Goal: Information Seeking & Learning: Learn about a topic

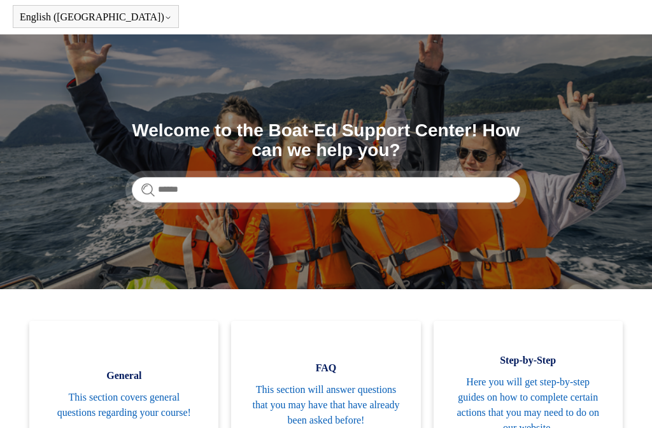
scroll to position [47, 0]
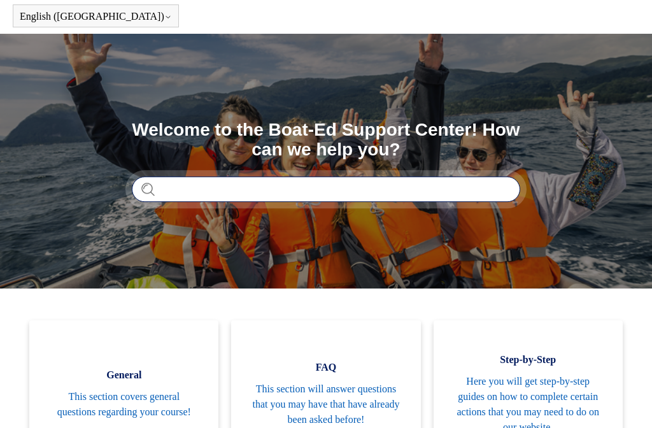
click at [163, 191] on input "Search" at bounding box center [326, 188] width 389 height 25
type input "**********"
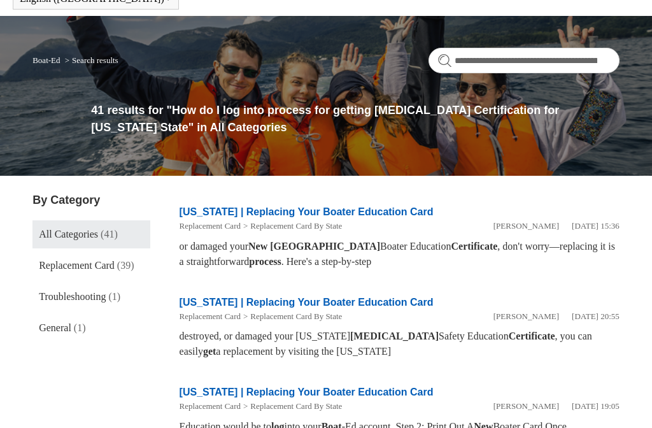
scroll to position [64, 0]
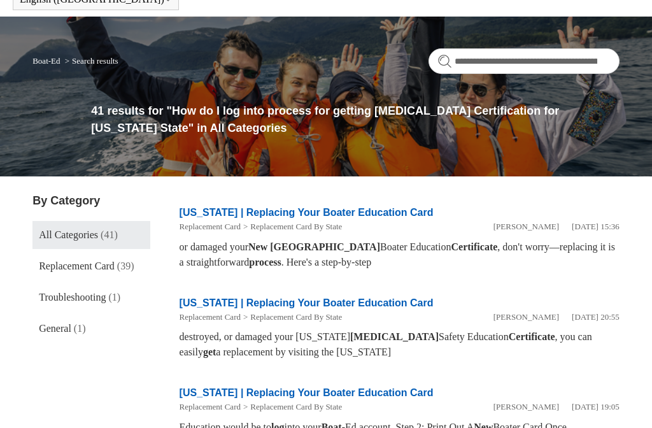
click at [393, 211] on link "New York | Replacing Your Boater Education Card" at bounding box center [307, 212] width 254 height 11
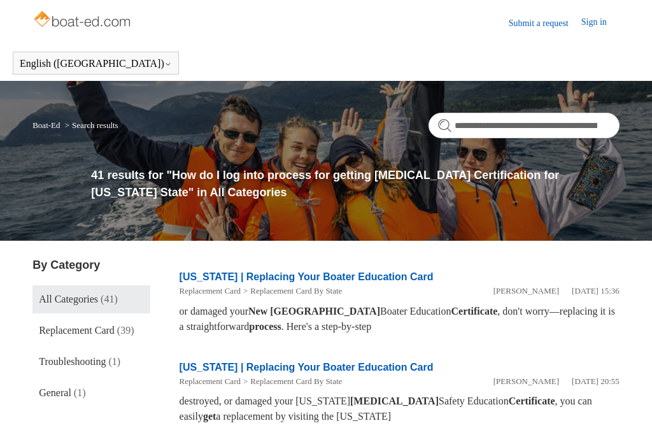
scroll to position [101, 0]
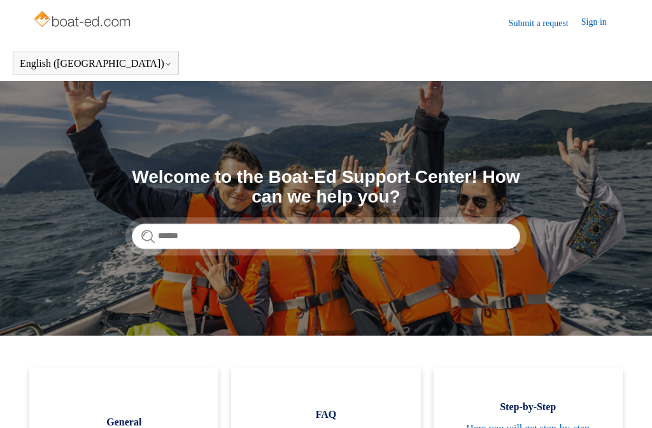
scroll to position [83, 0]
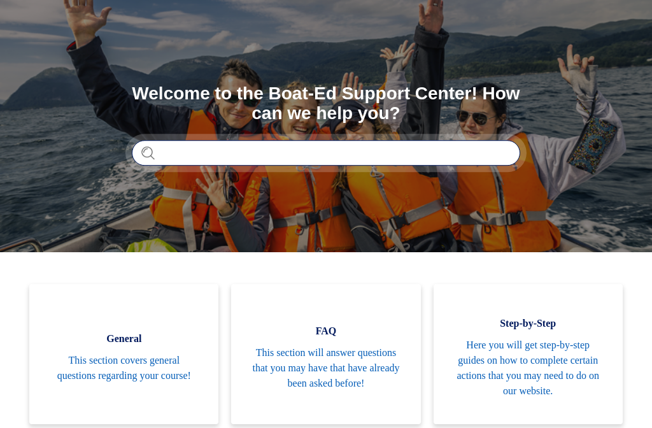
click at [183, 150] on input "Search" at bounding box center [326, 152] width 389 height 25
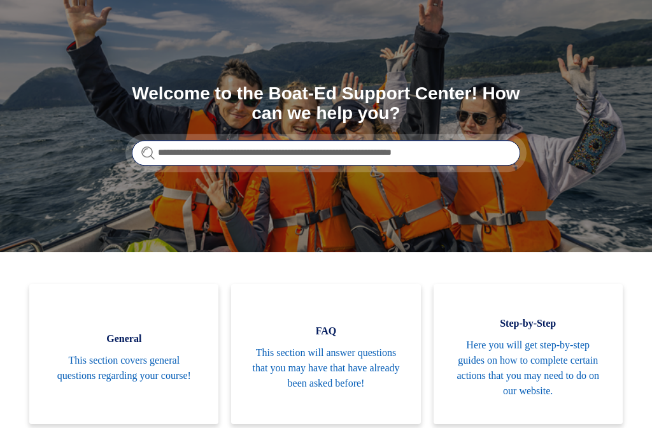
type input "**********"
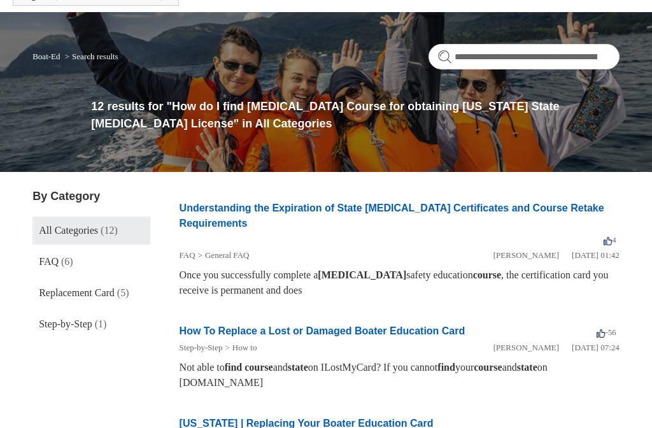
scroll to position [66, 0]
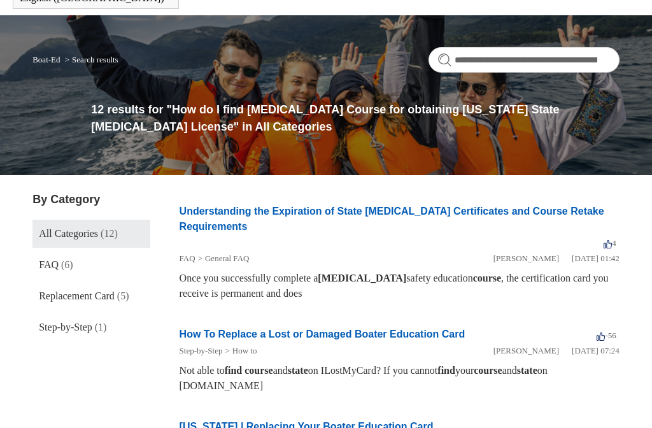
click at [476, 217] on link "Understanding the Expiration of State Boating Certificates and Course Retake Re…" at bounding box center [392, 219] width 425 height 26
